Goal: Navigation & Orientation: Find specific page/section

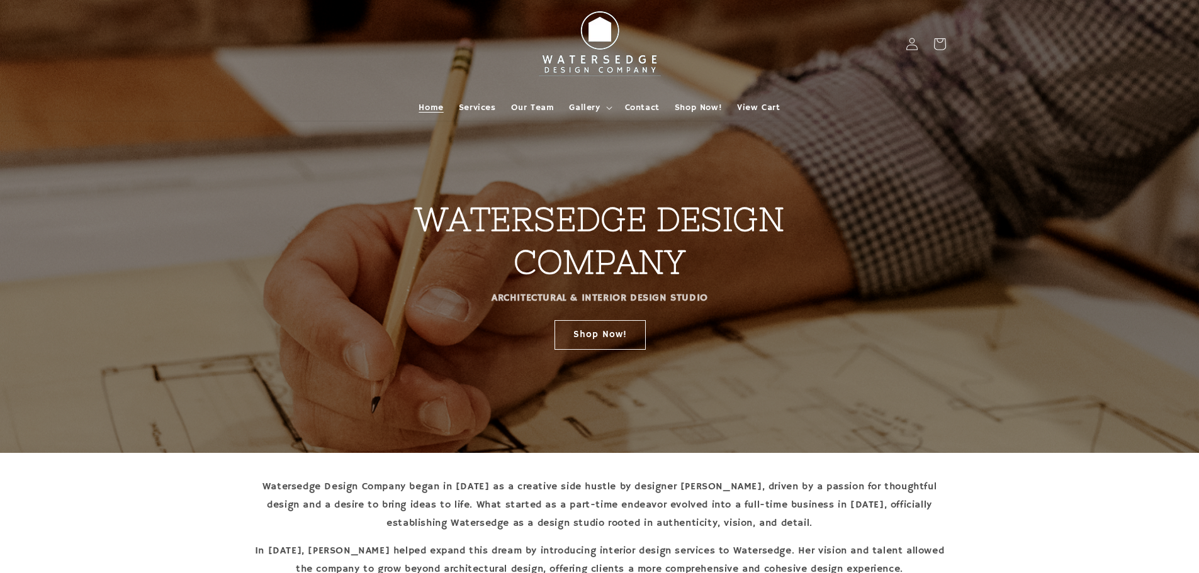
click at [653, 111] on span "Contact" at bounding box center [642, 107] width 35 height 11
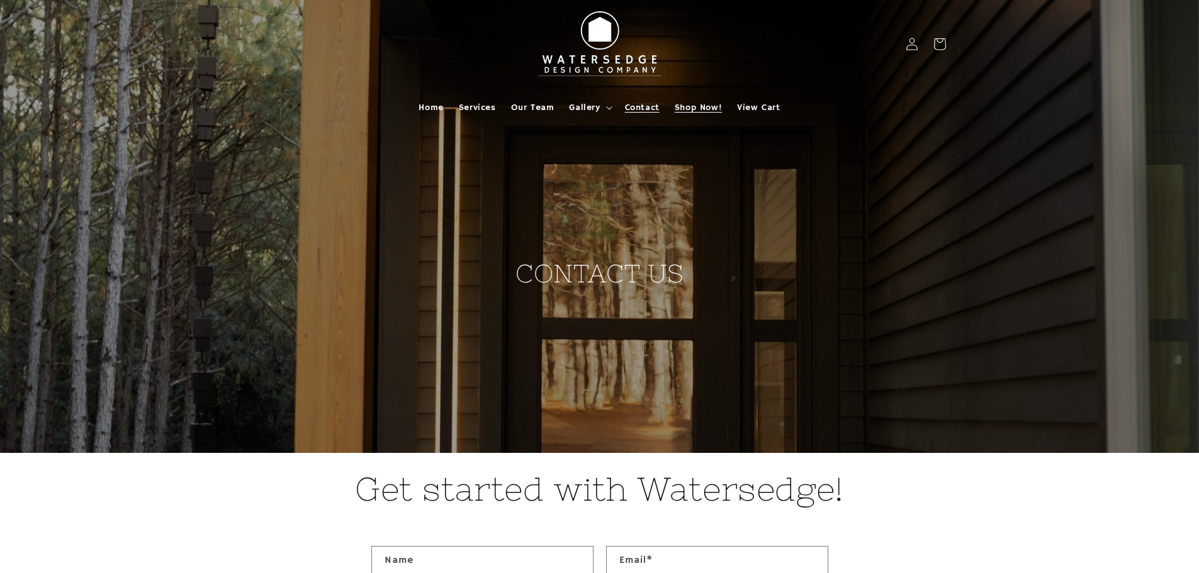
click at [682, 106] on span "Shop Now!" at bounding box center [698, 107] width 47 height 11
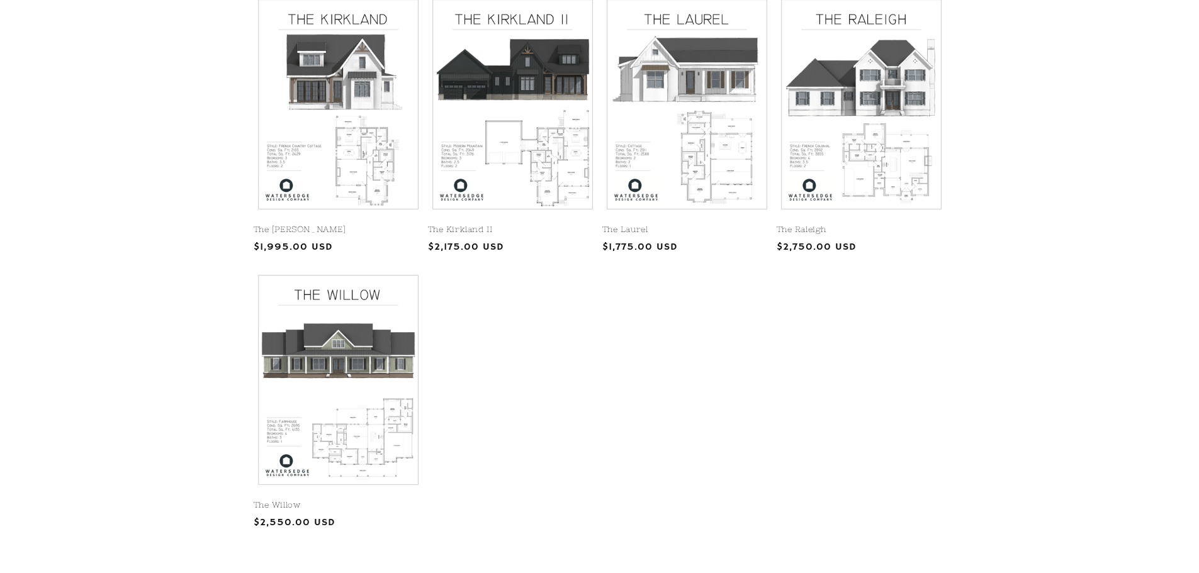
scroll to position [629, 0]
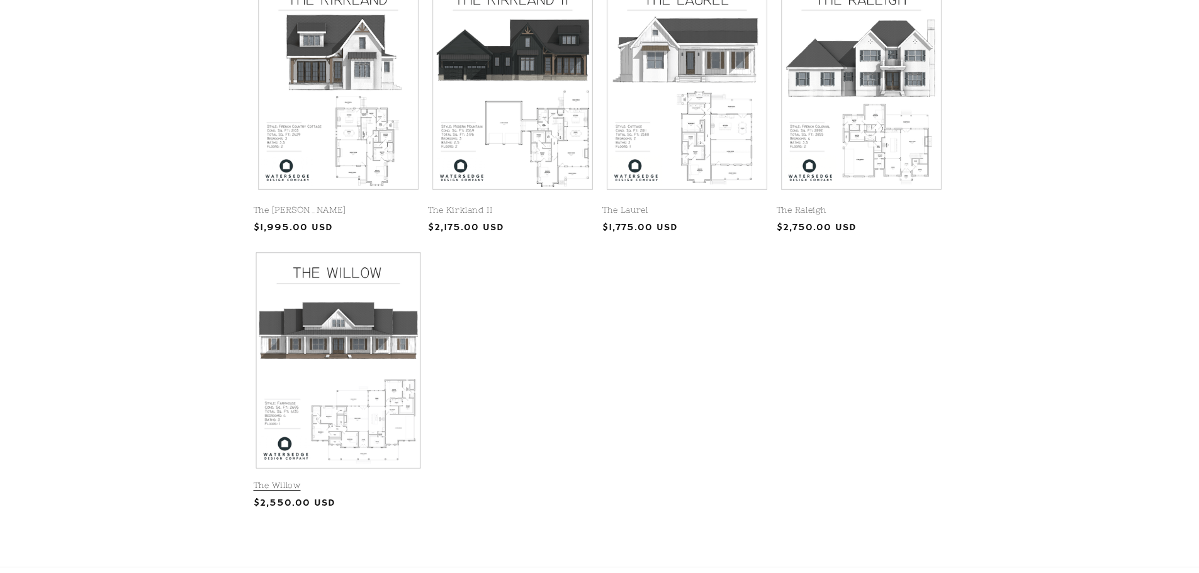
click at [374, 481] on link "The Willow" at bounding box center [338, 486] width 169 height 11
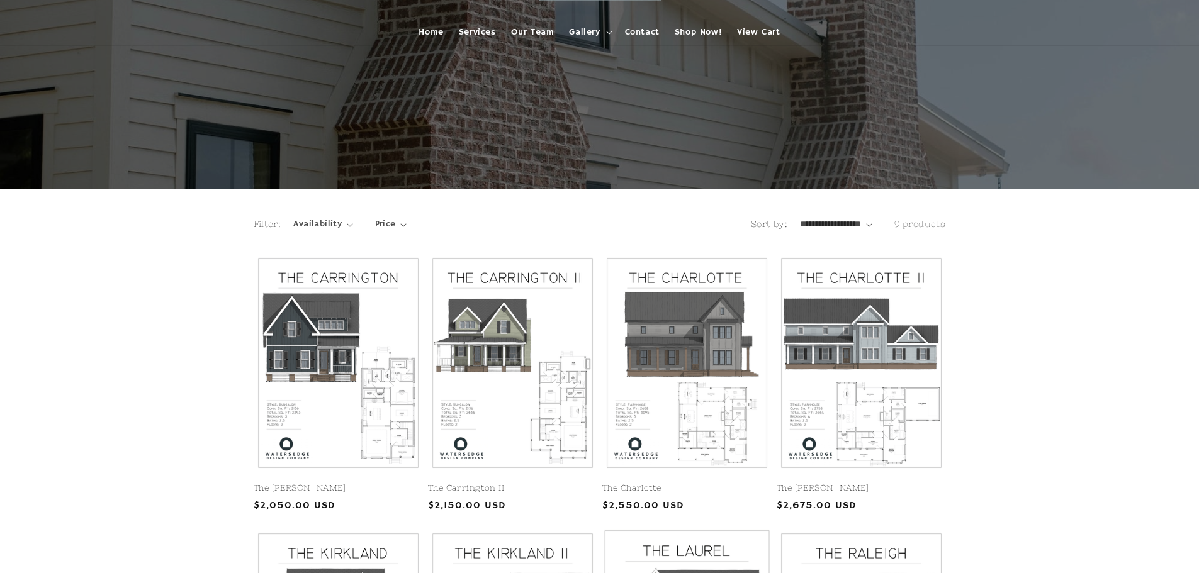
scroll to position [0, 0]
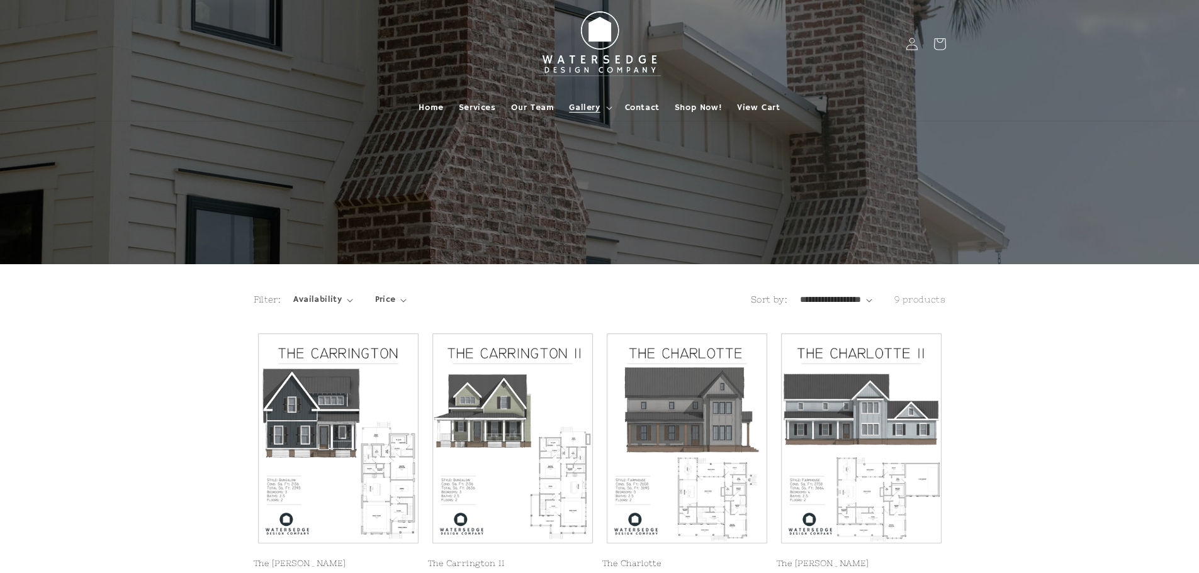
click at [601, 106] on summary "Gallery" at bounding box center [588, 107] width 55 height 26
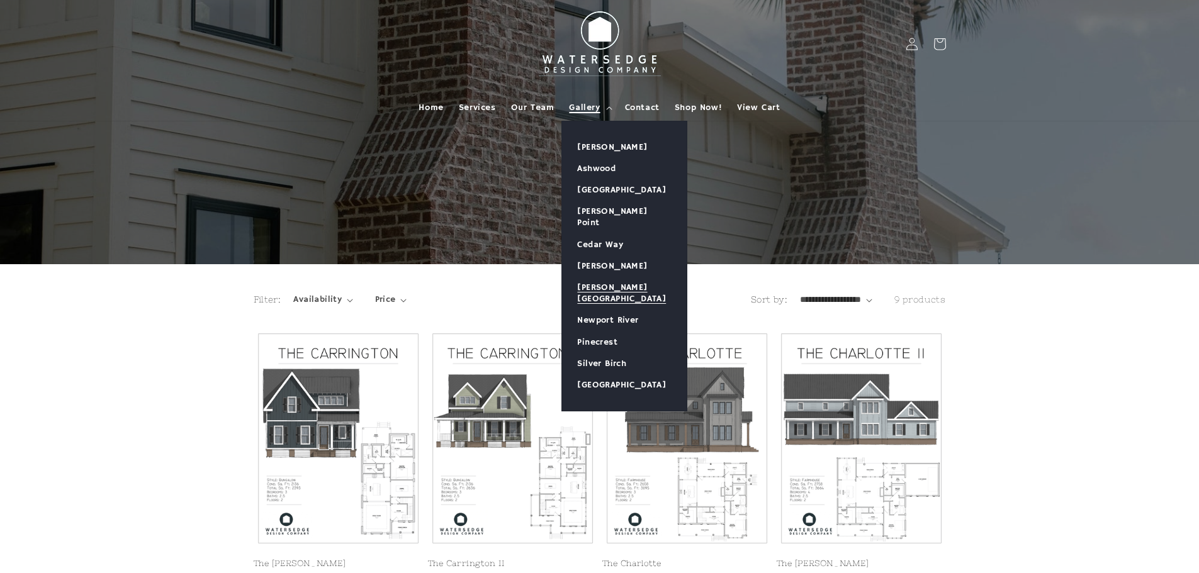
click at [624, 282] on link "[PERSON_NAME][GEOGRAPHIC_DATA]" at bounding box center [624, 293] width 125 height 33
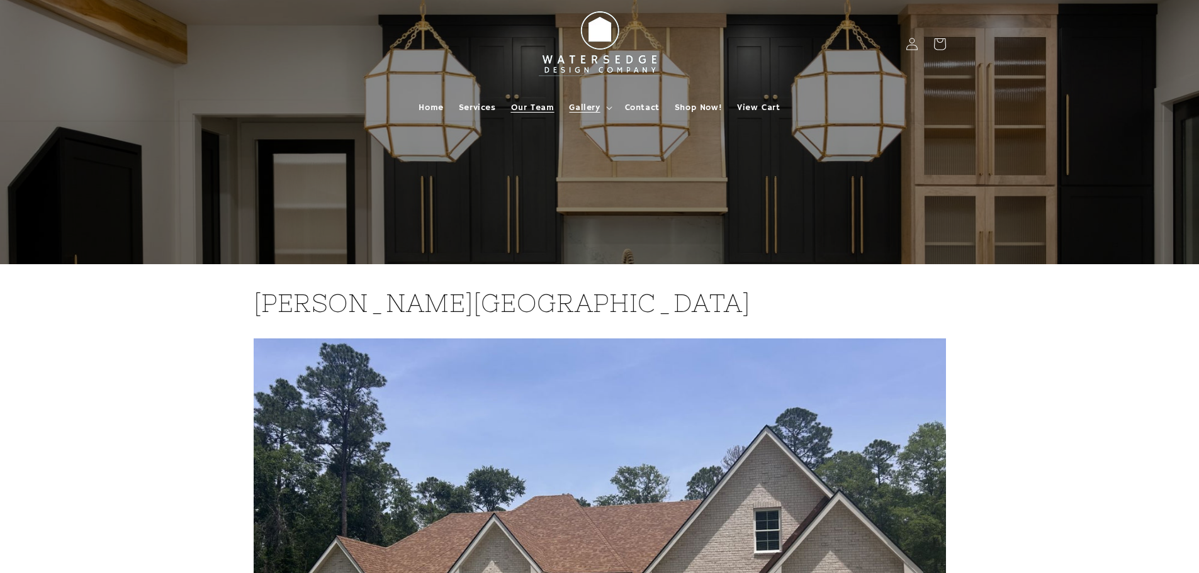
click at [524, 101] on link "Our Team" at bounding box center [532, 107] width 59 height 26
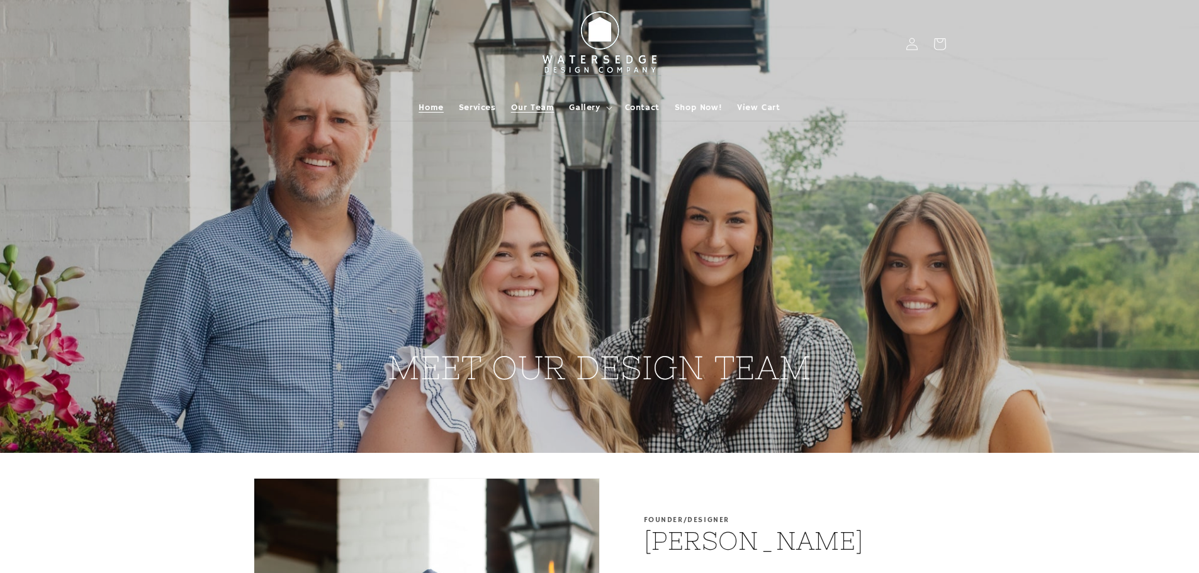
click at [439, 115] on link "Home" at bounding box center [431, 107] width 40 height 26
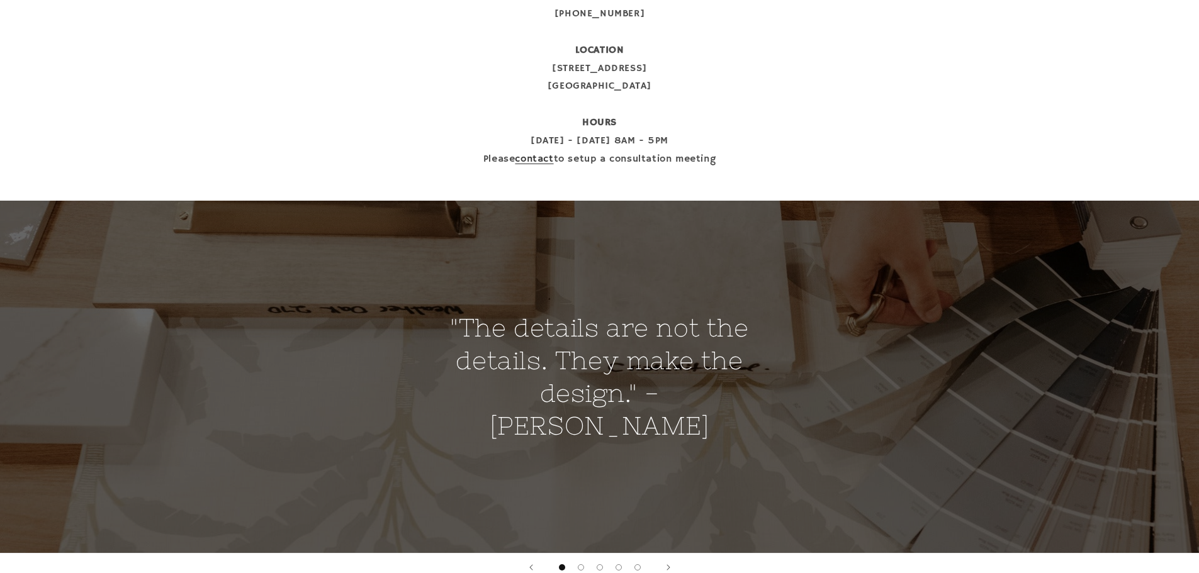
scroll to position [662, 0]
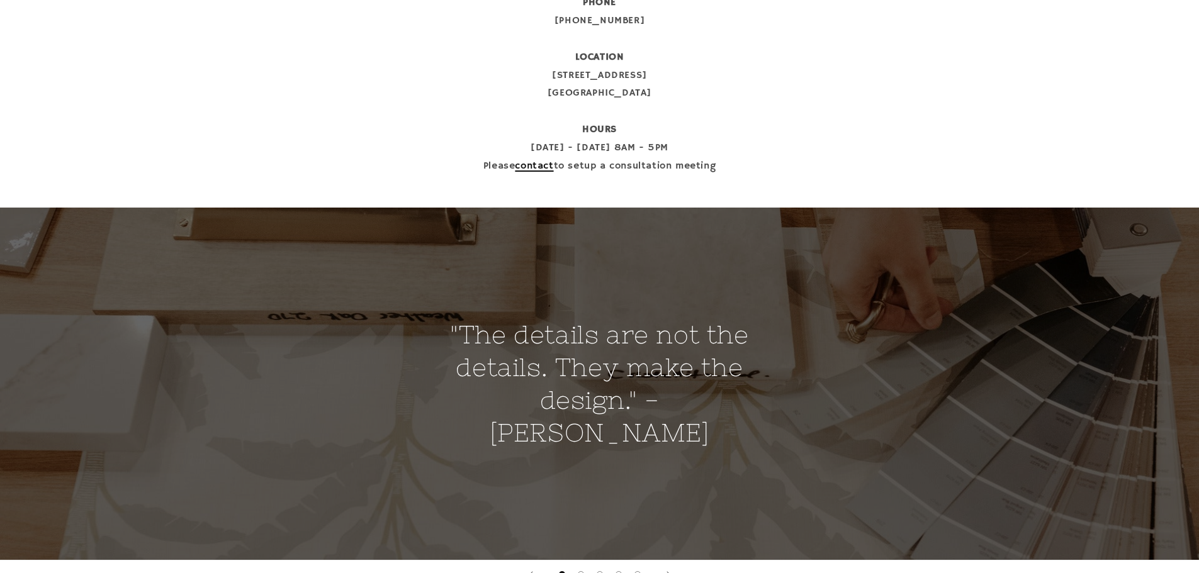
click at [517, 167] on link "contact" at bounding box center [534, 166] width 38 height 13
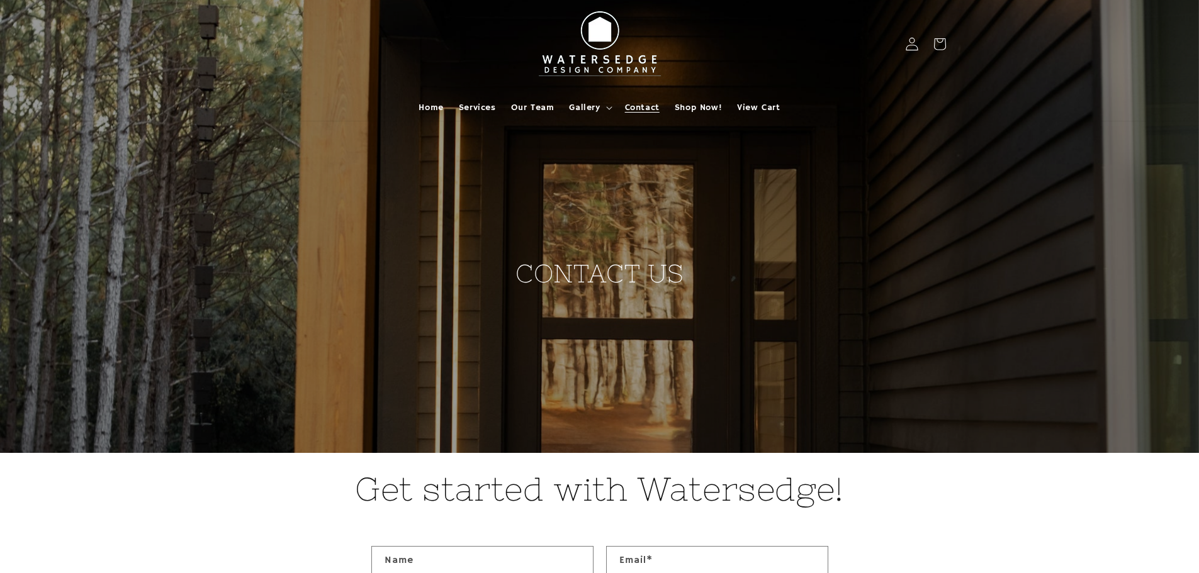
click at [906, 40] on icon at bounding box center [911, 43] width 13 height 13
